Goal: Use online tool/utility

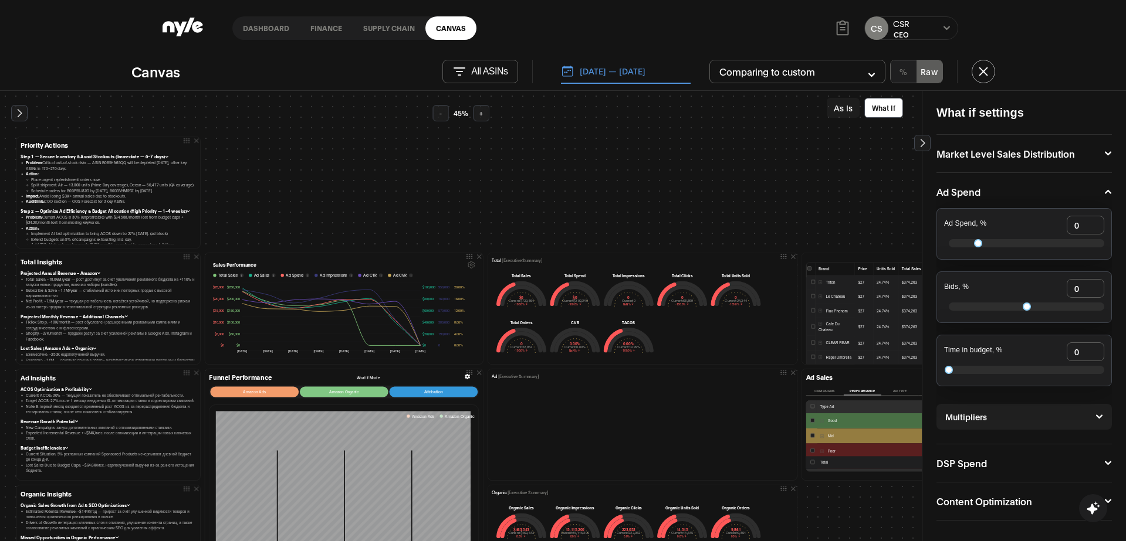
scroll to position [121, 0]
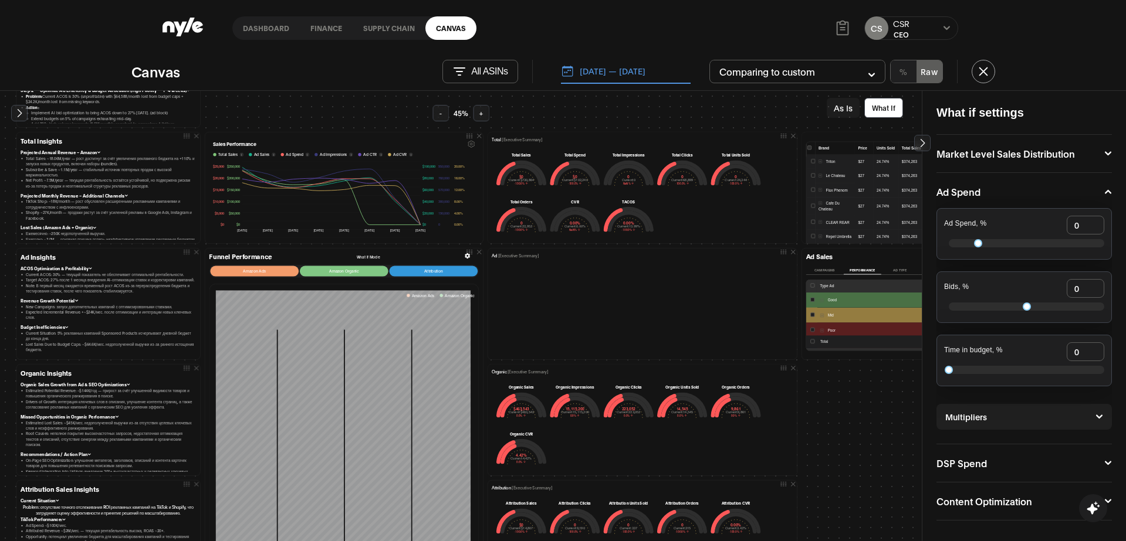
click at [499, 71] on p "All ASINs" at bounding box center [489, 71] width 36 height 11
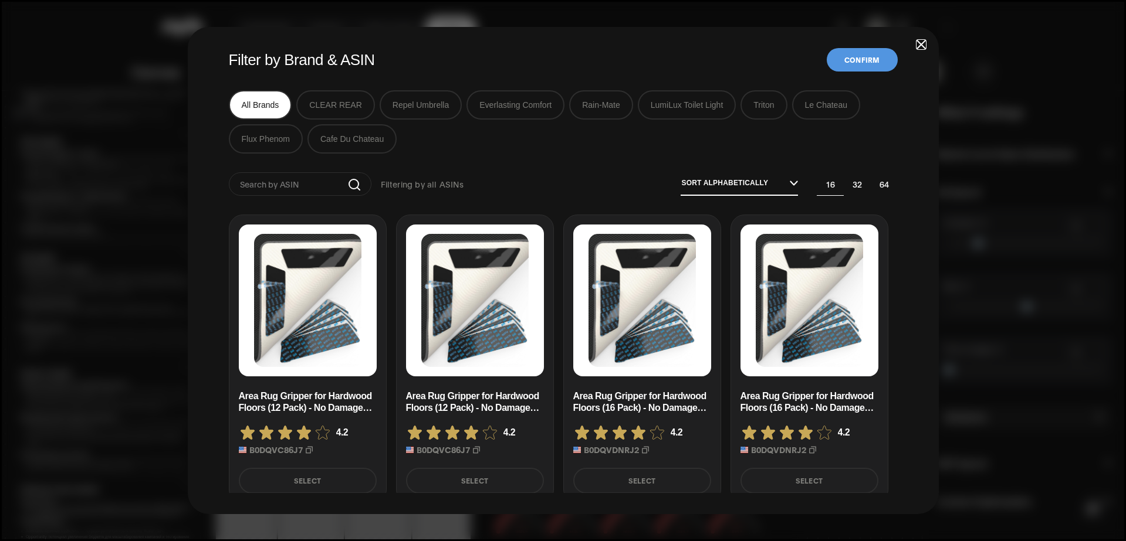
click at [497, 485] on button "Select" at bounding box center [475, 481] width 138 height 26
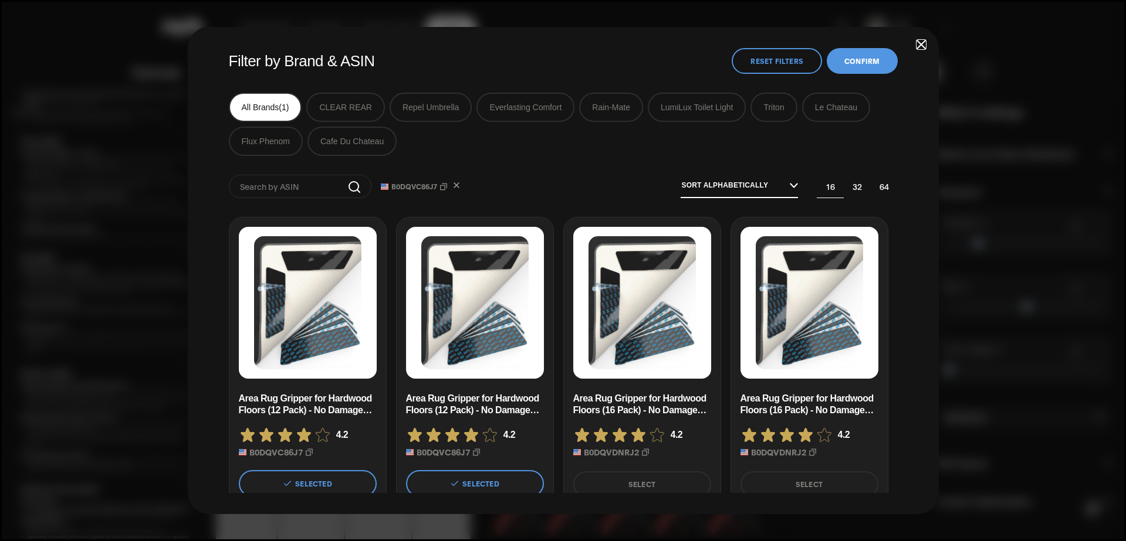
click at [865, 64] on button "Confirm" at bounding box center [862, 61] width 70 height 26
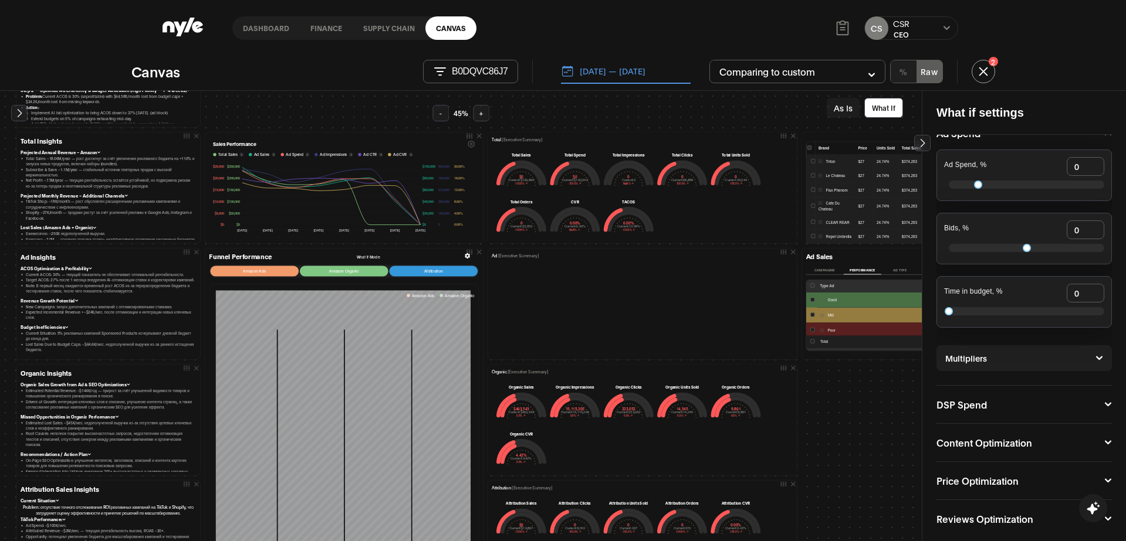
scroll to position [69, 0]
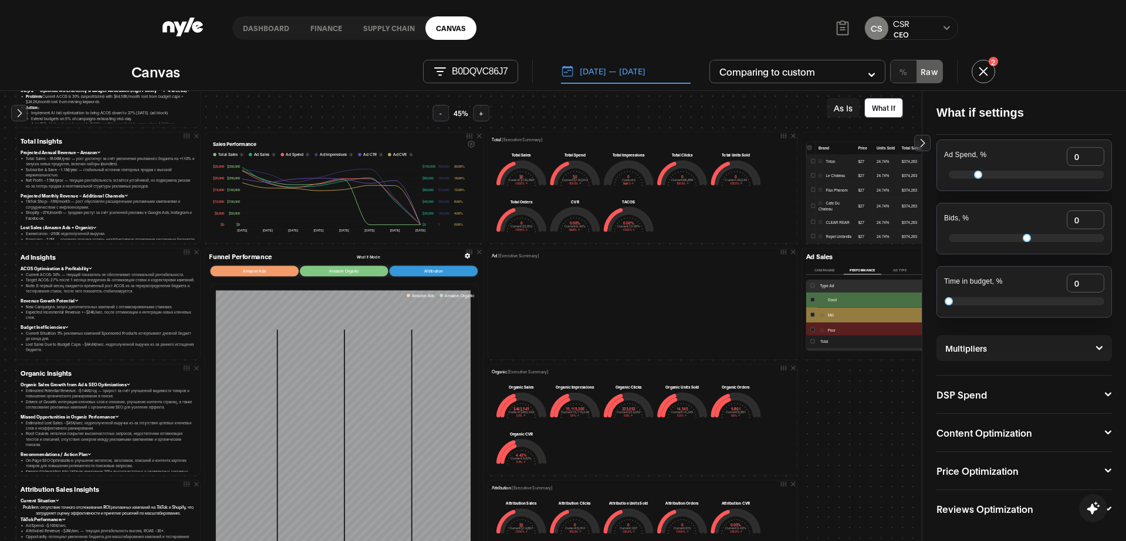
click at [1104, 429] on icon at bounding box center [1108, 432] width 8 height 7
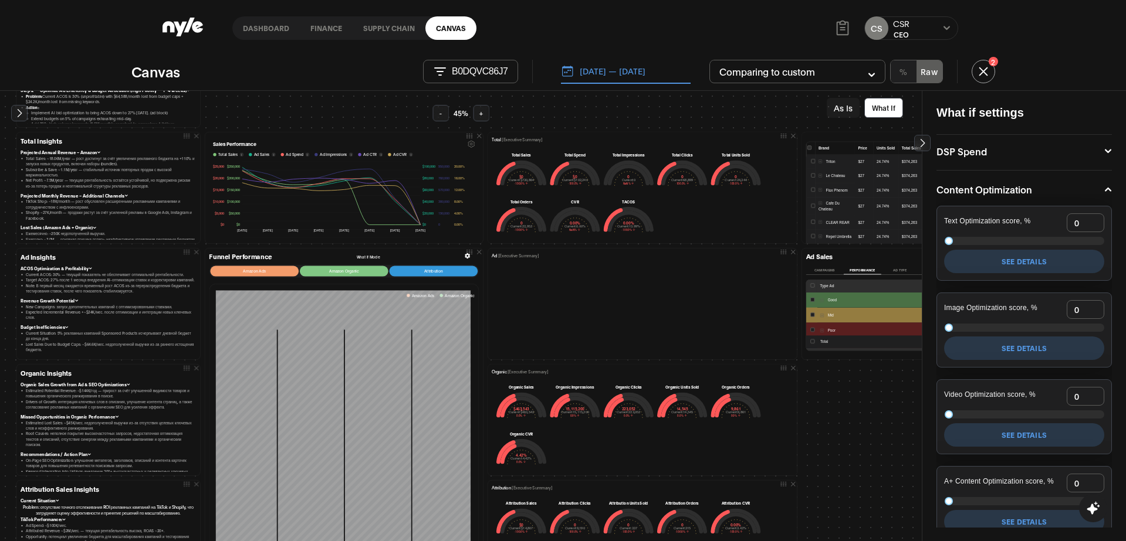
scroll to position [311, 0]
click at [1105, 192] on icon at bounding box center [1108, 190] width 8 height 7
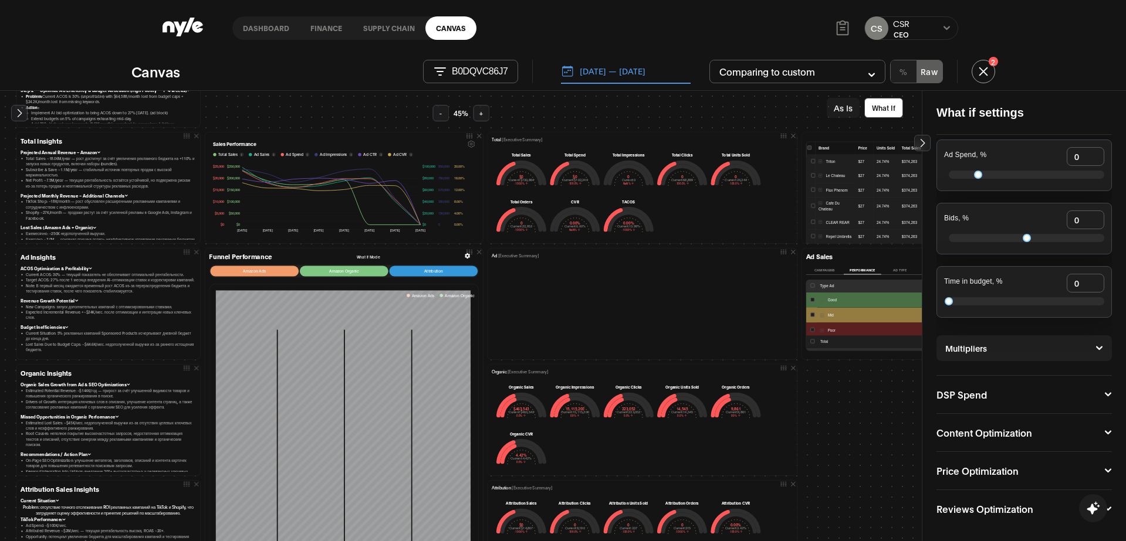
scroll to position [69, 0]
click at [1098, 472] on button "Price Optimization" at bounding box center [1023, 470] width 175 height 9
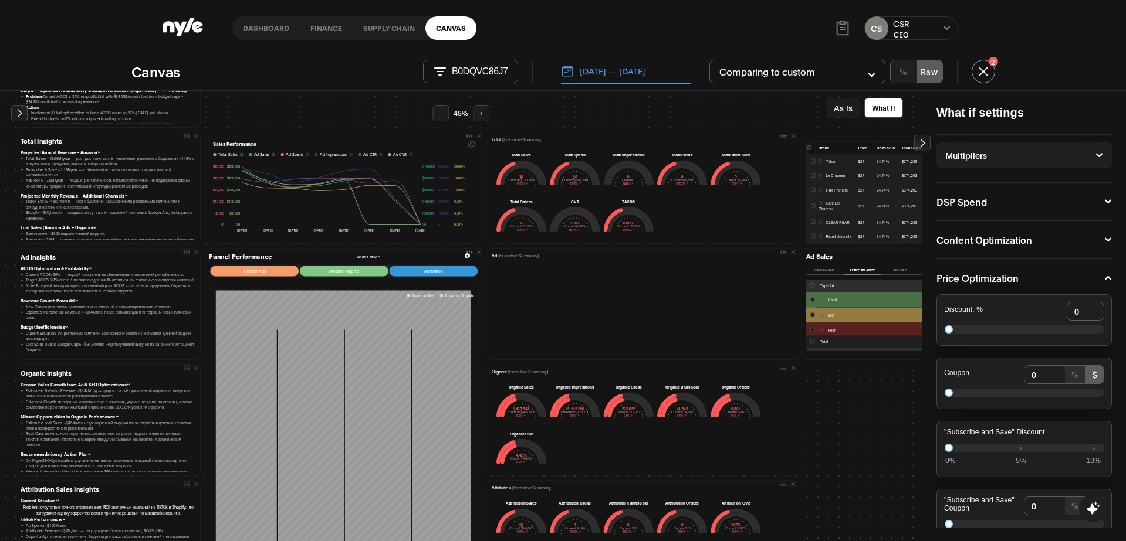
scroll to position [268, 0]
